Goal: Information Seeking & Learning: Compare options

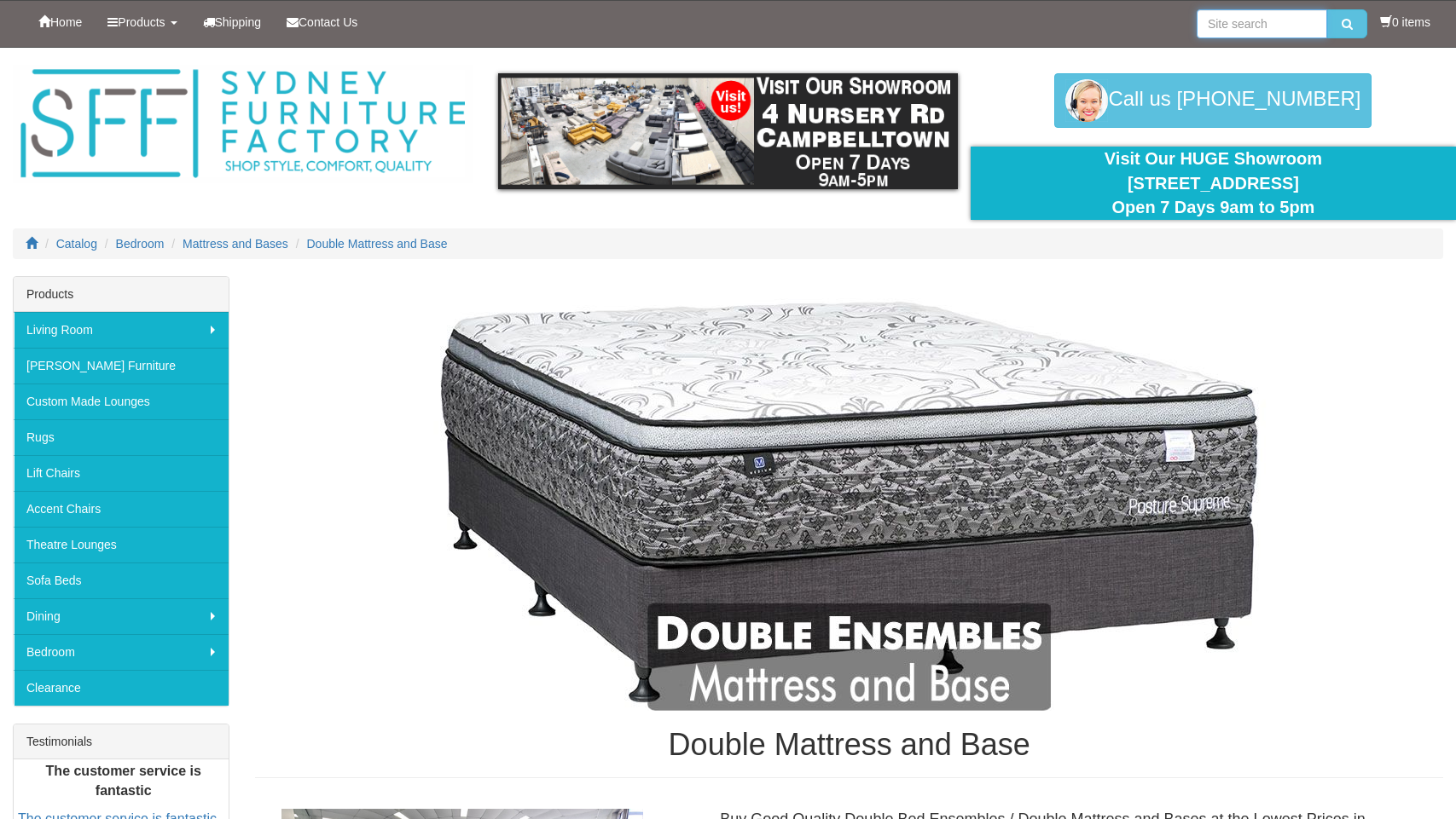
click at [1260, 29] on input "search" at bounding box center [1261, 23] width 130 height 29
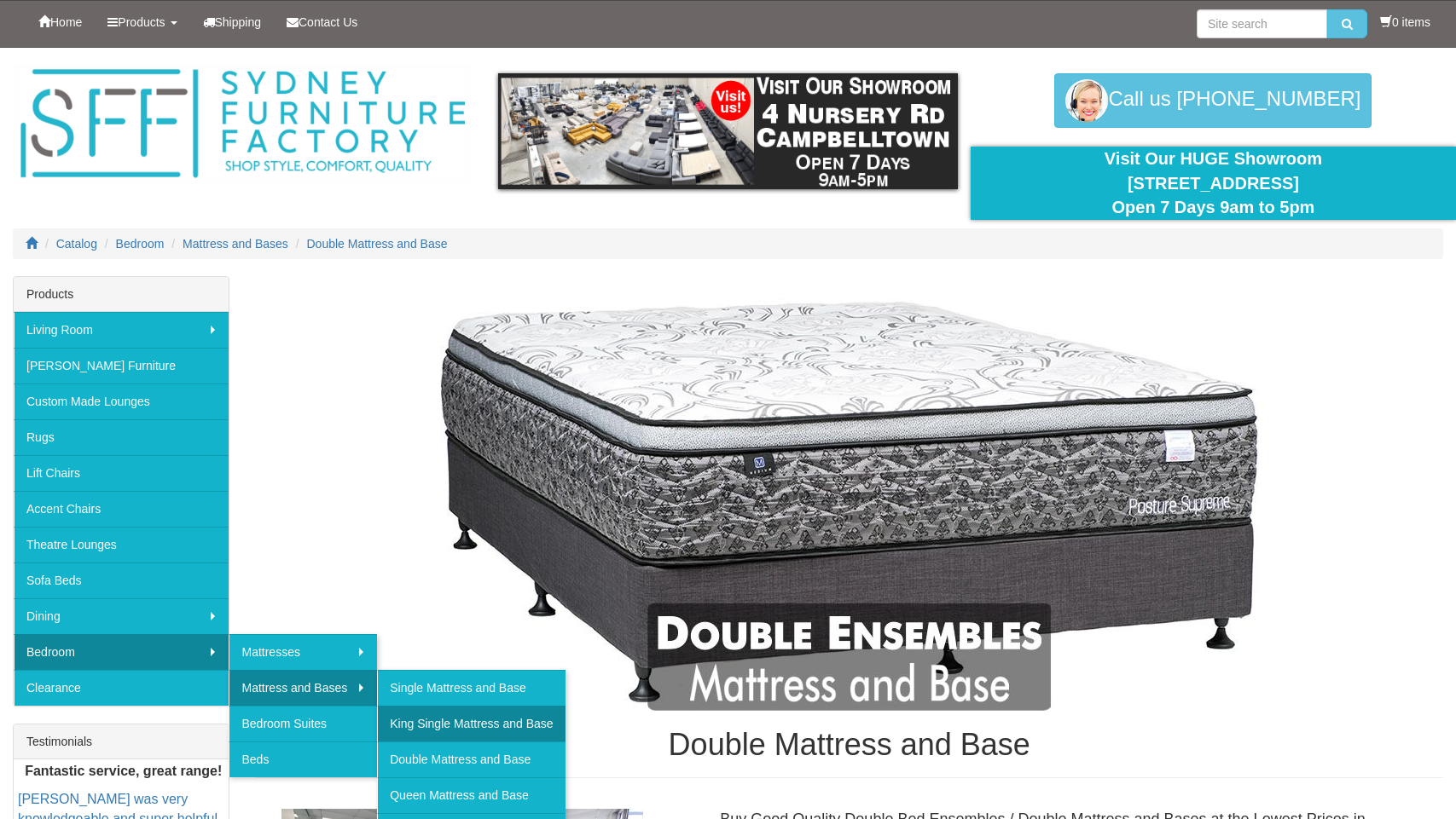
click at [445, 714] on link "King Single Mattress and Base" at bounding box center [470, 724] width 188 height 36
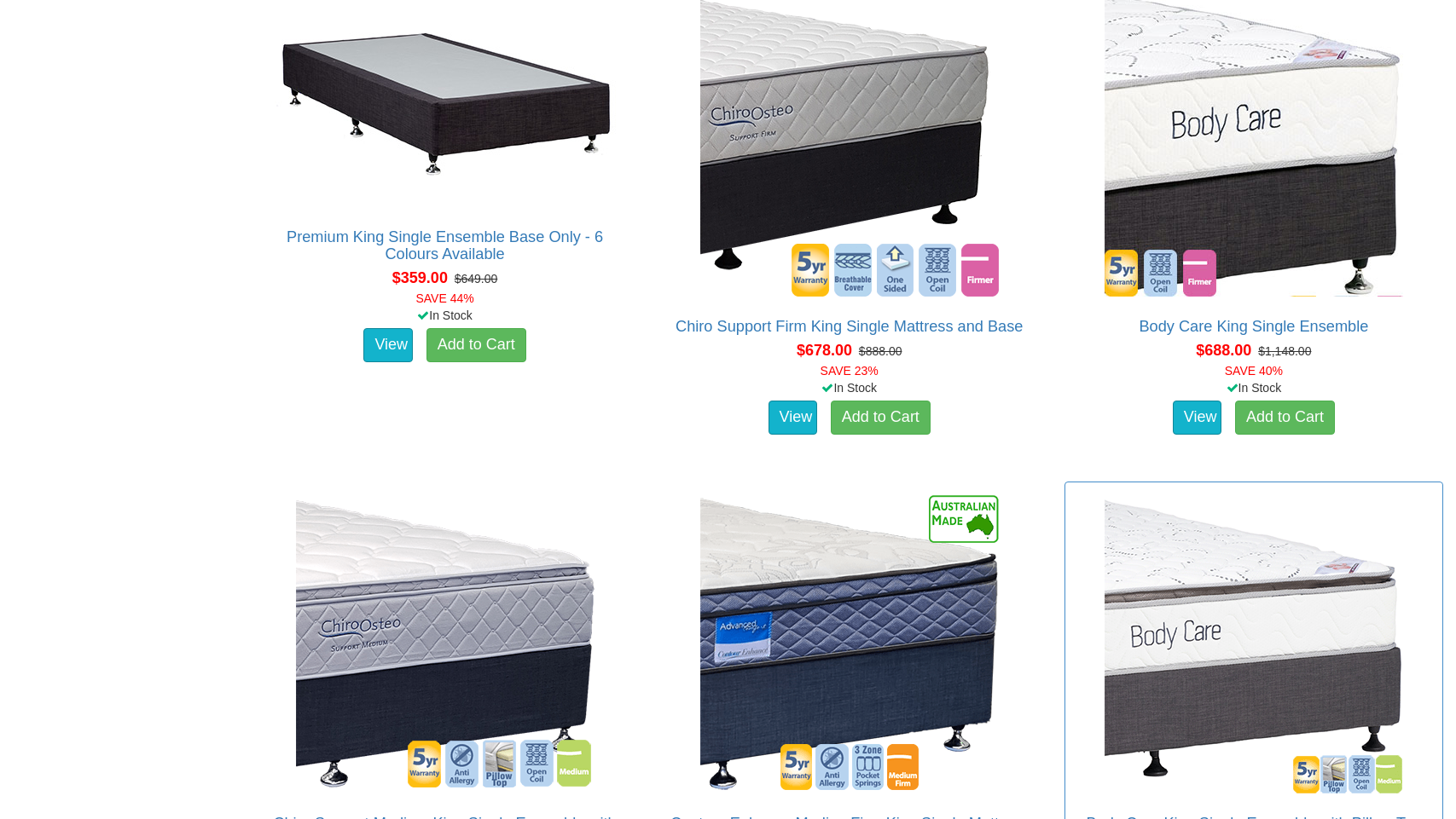
scroll to position [1095, 0]
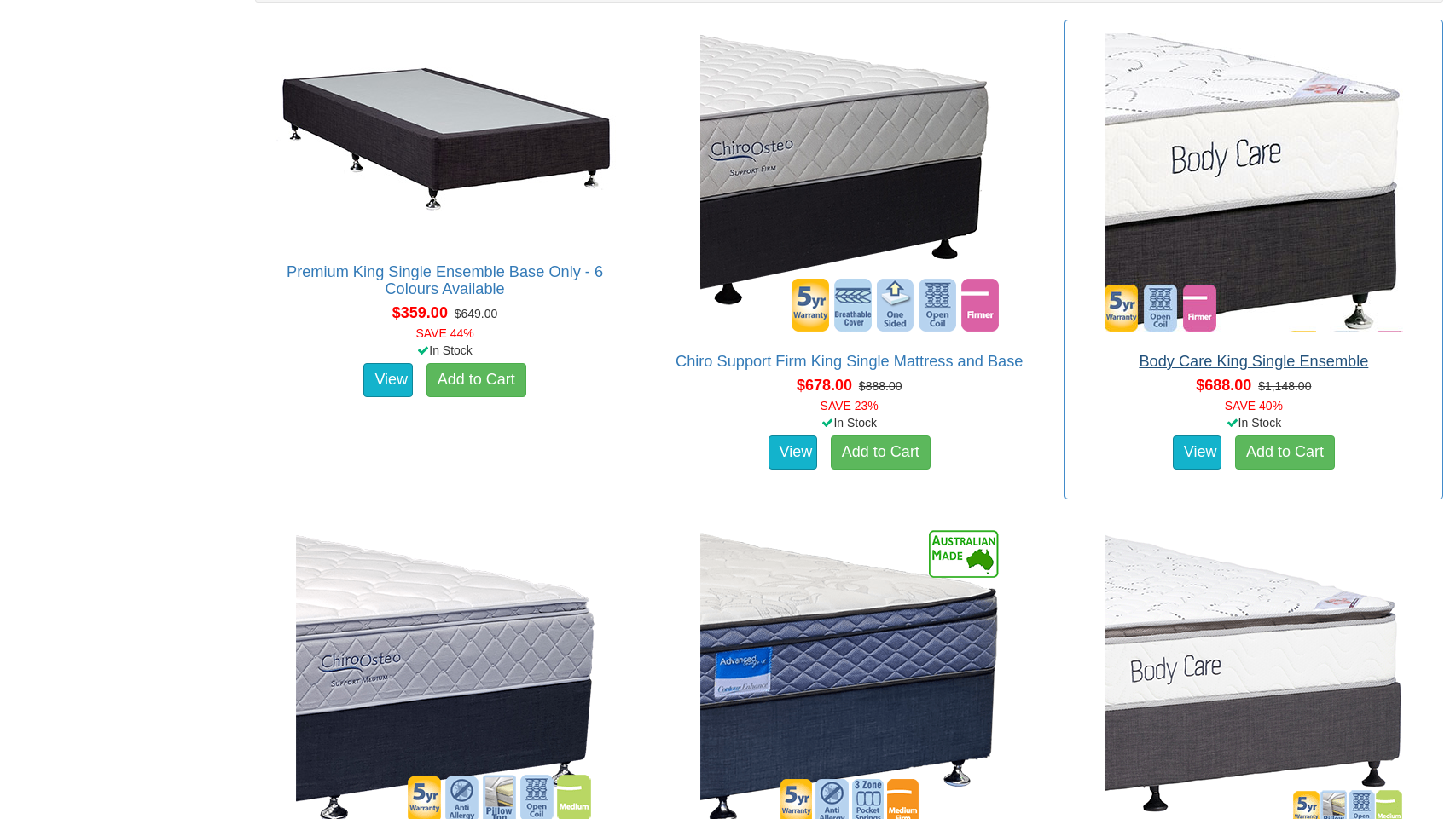
click at [1329, 353] on link "Body Care King Single Ensemble" at bounding box center [1253, 361] width 230 height 17
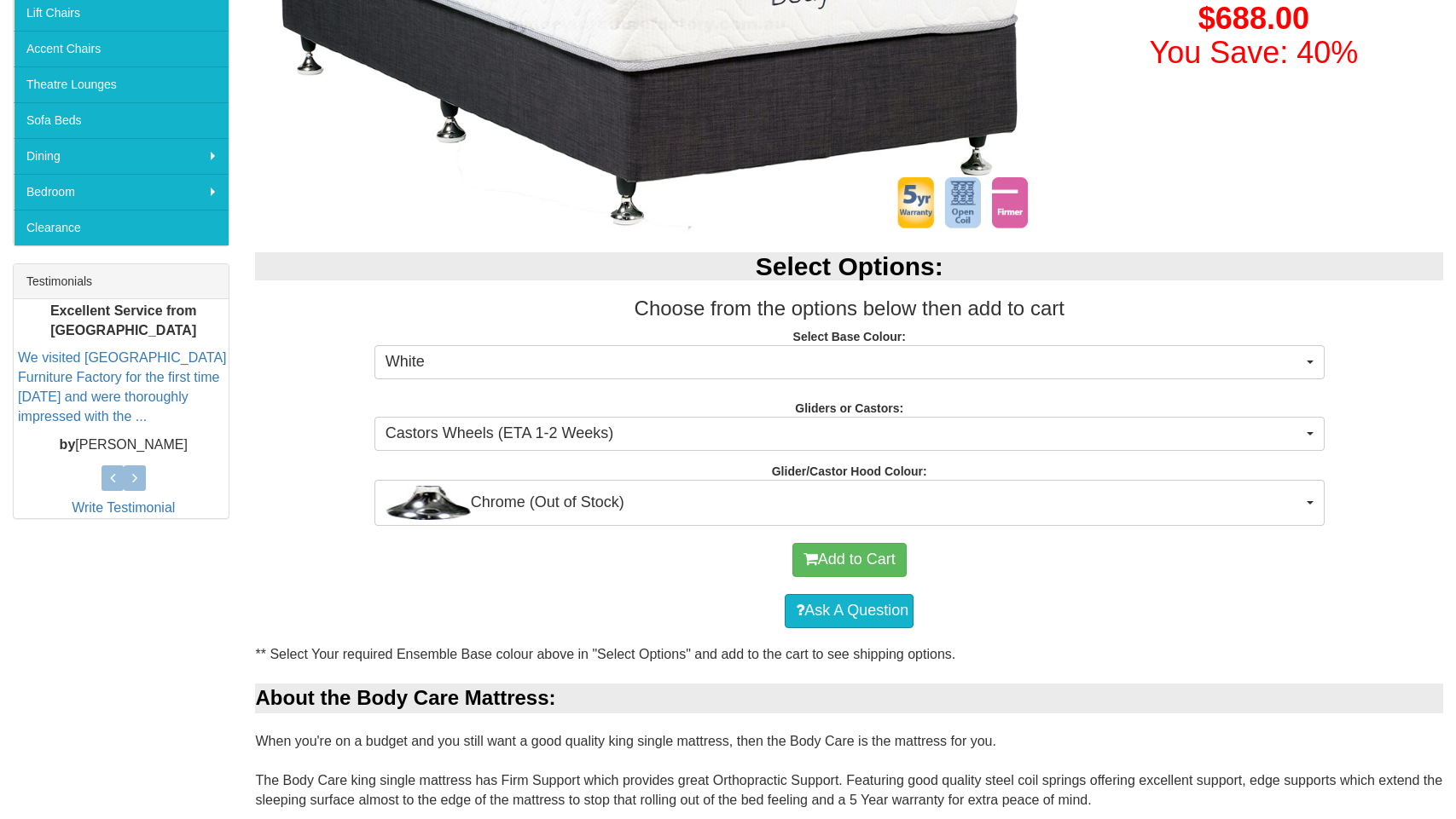
scroll to position [807, 0]
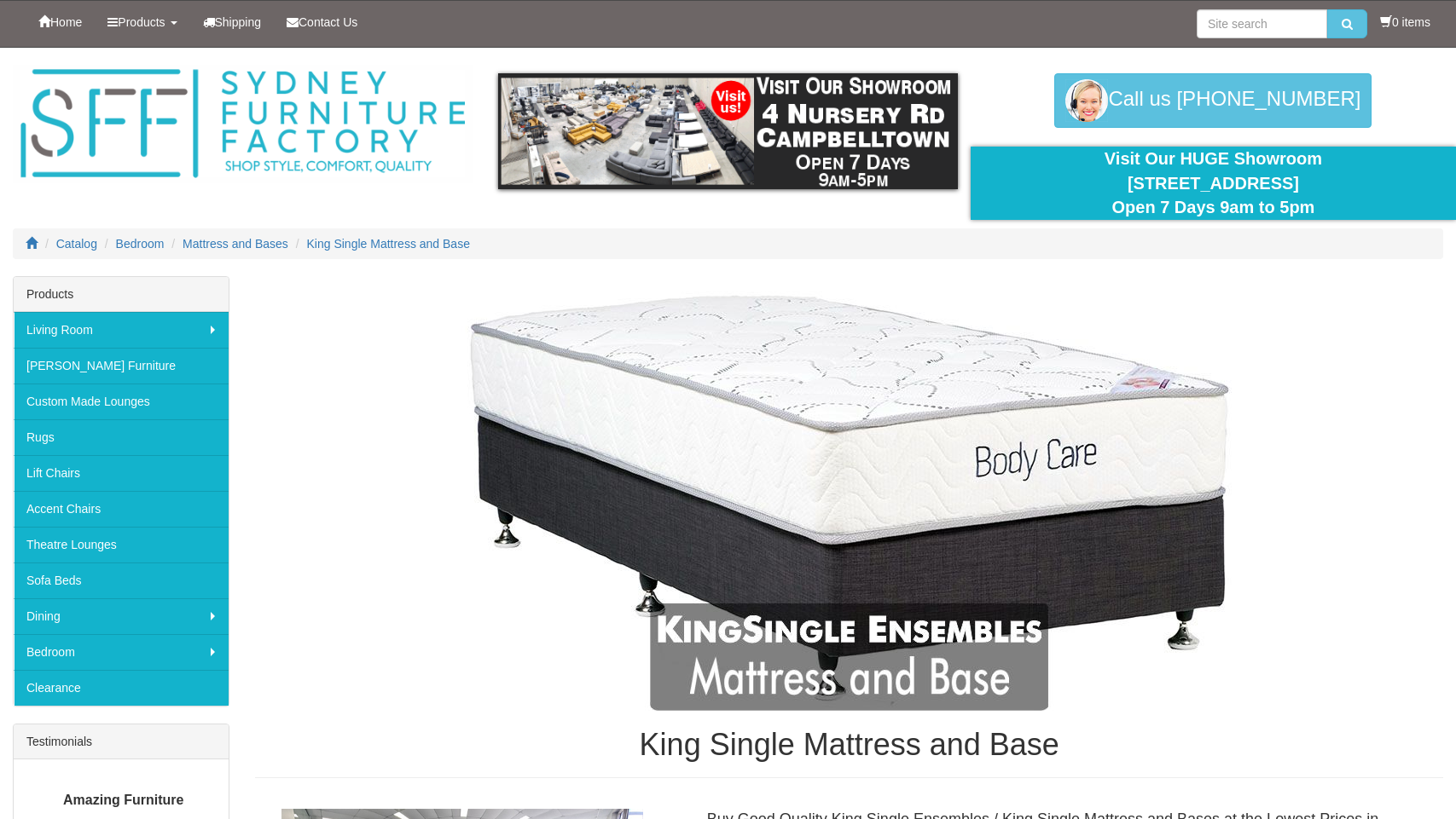
scroll to position [1095, 0]
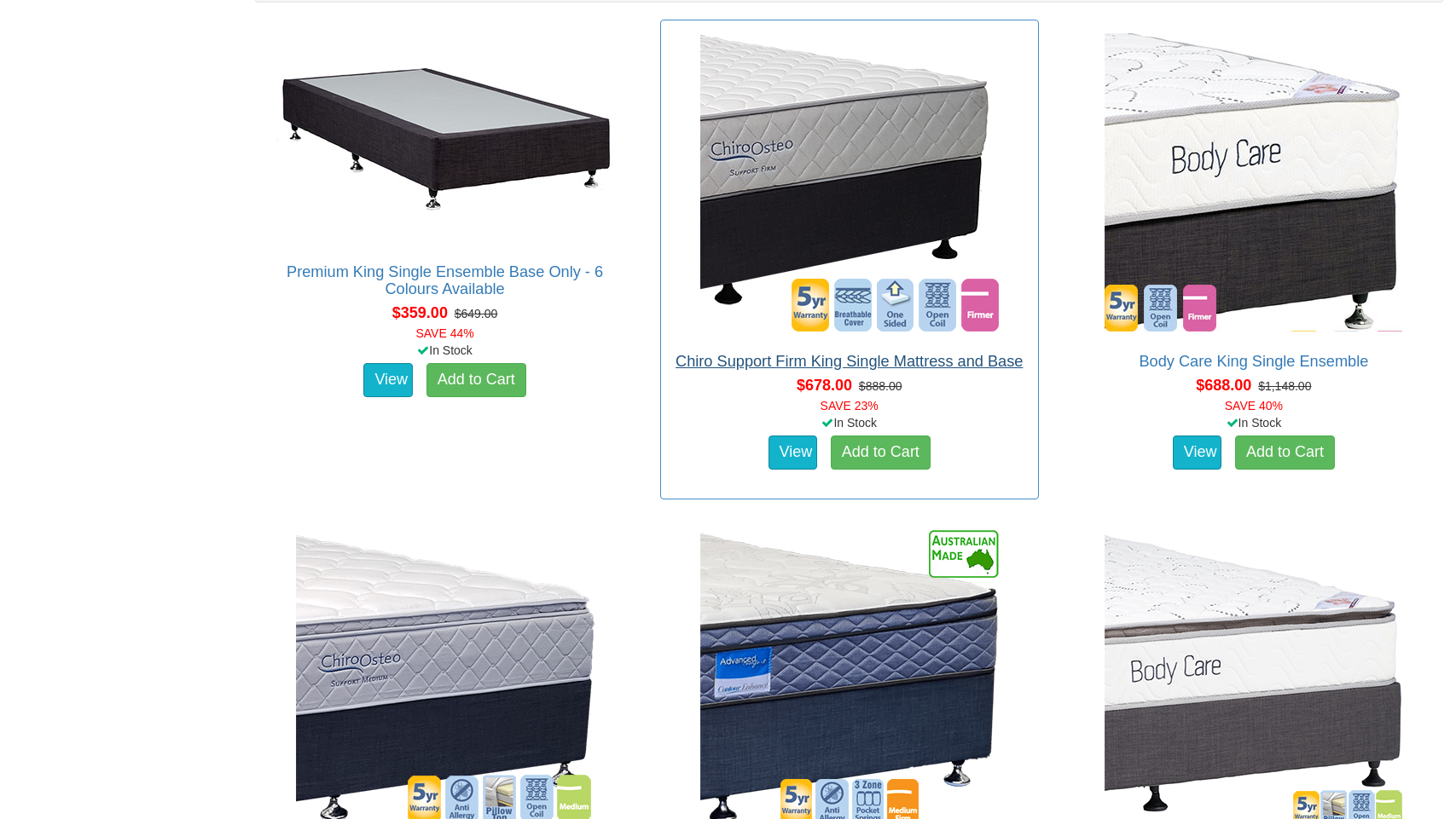
click at [893, 353] on link "Chiro Support Firm King Single Mattress and Base" at bounding box center [848, 361] width 347 height 17
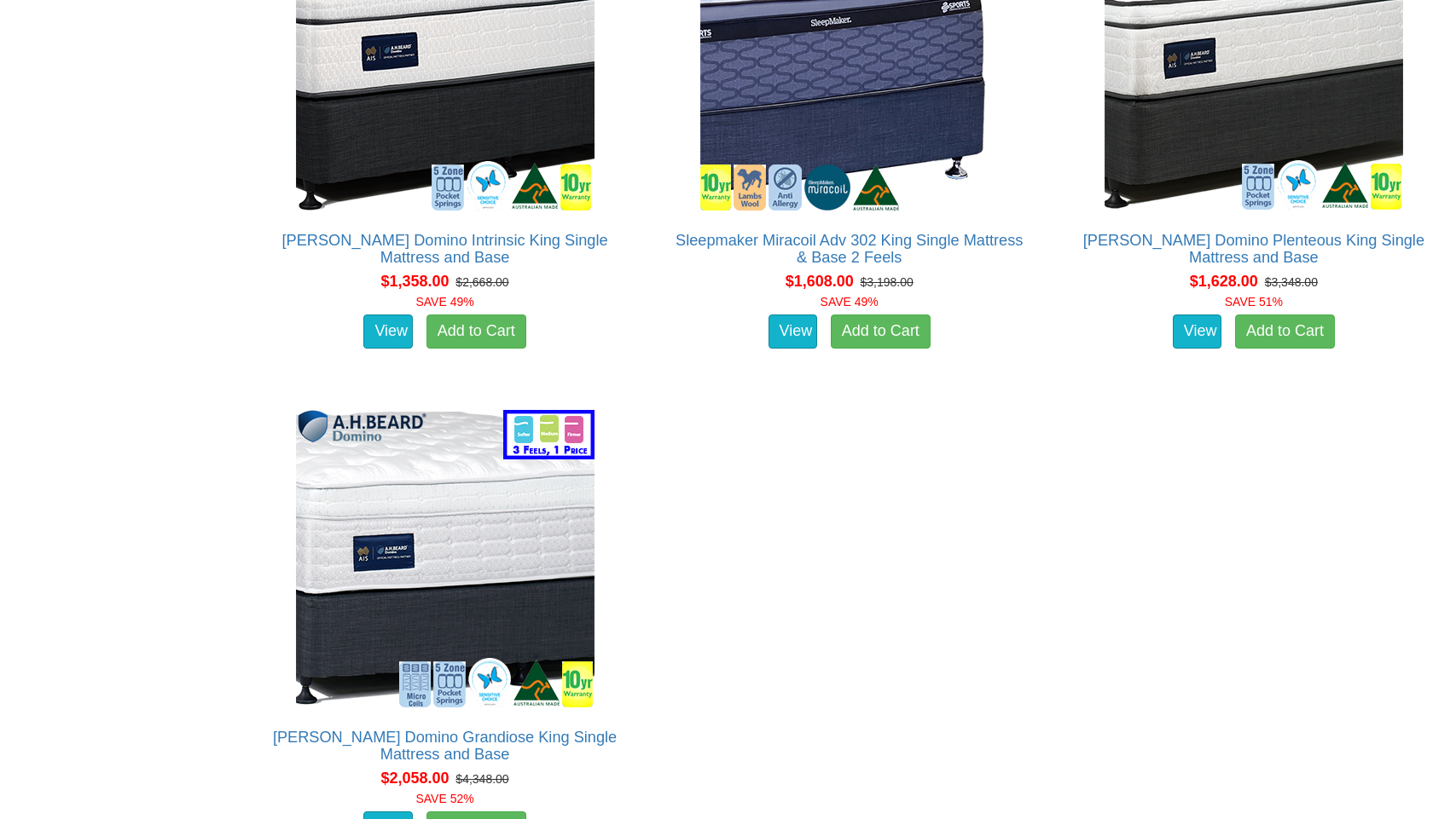
scroll to position [4637, 0]
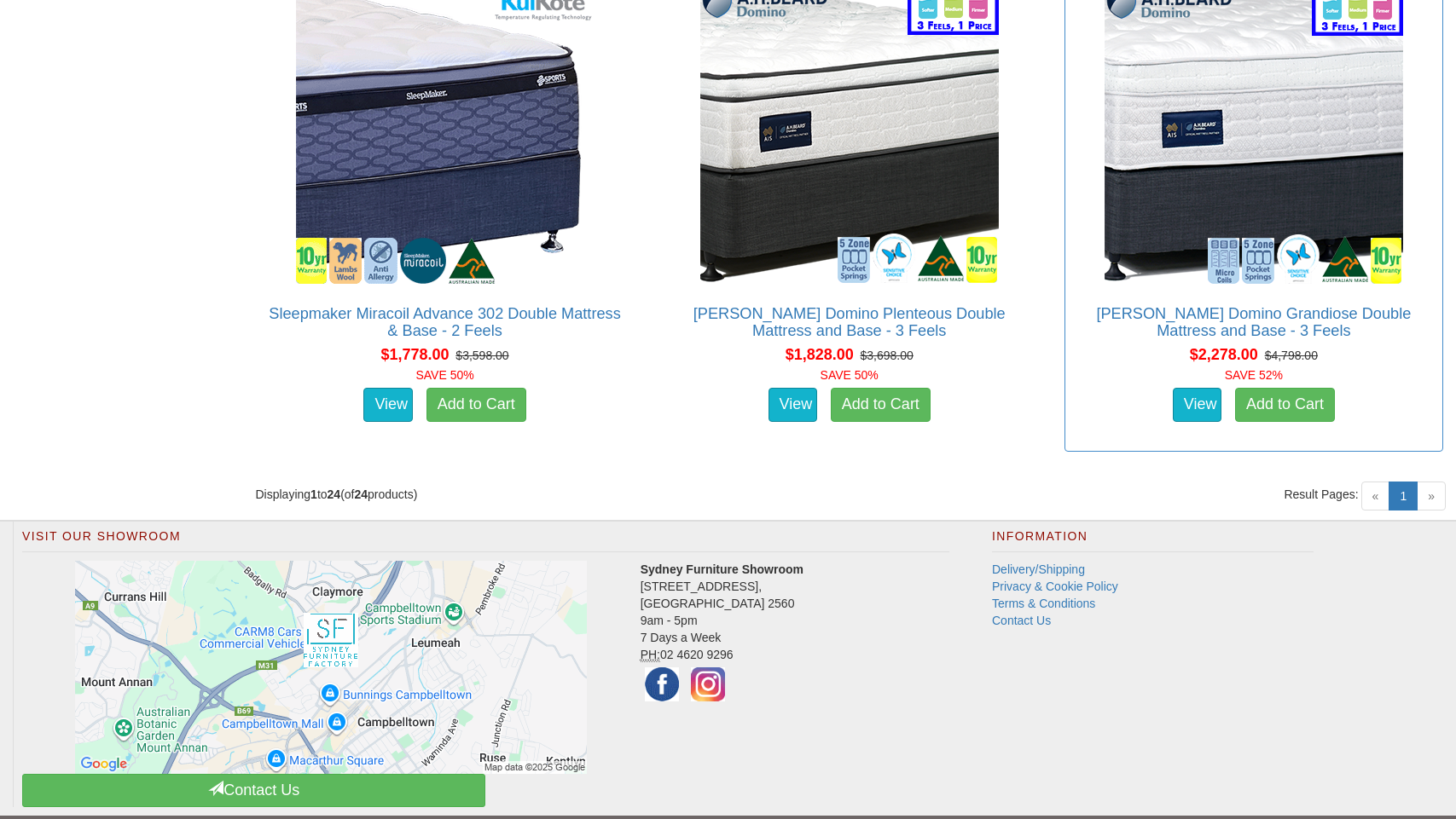
scroll to position [4637, 0]
